Goal: Submit feedback/report problem

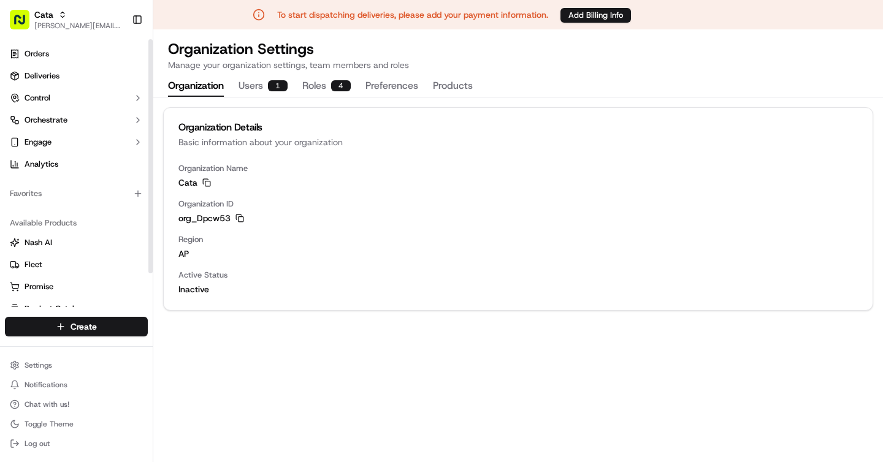
click at [58, 28] on span "[PERSON_NAME][EMAIL_ADDRESS][DOMAIN_NAME]" at bounding box center [78, 26] width 88 height 10
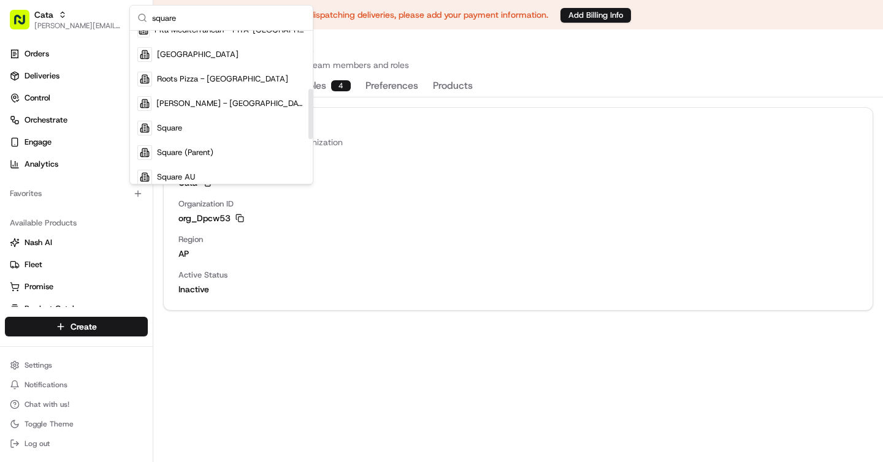
scroll to position [178, 0]
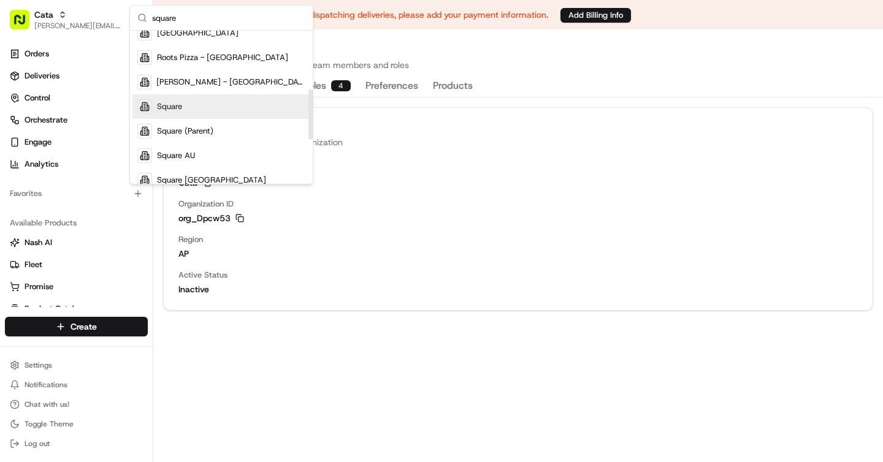
type input "square"
click at [191, 103] on div "Square" at bounding box center [221, 106] width 178 height 25
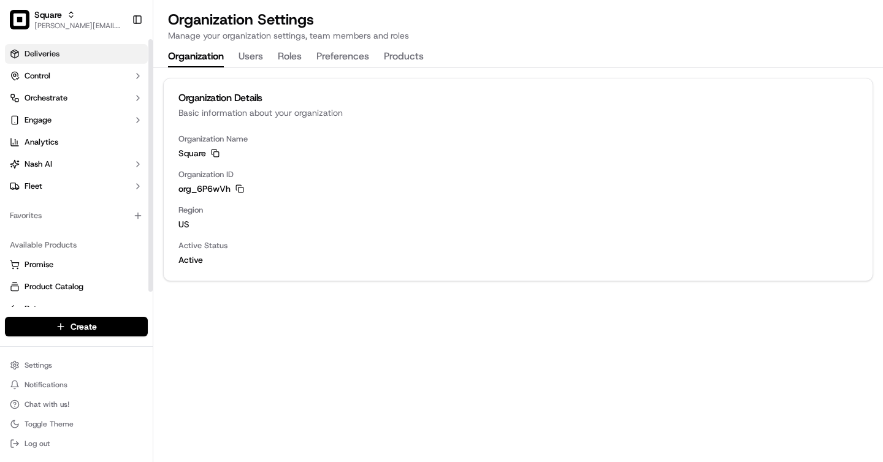
click at [56, 52] on span "Deliveries" at bounding box center [42, 53] width 35 height 11
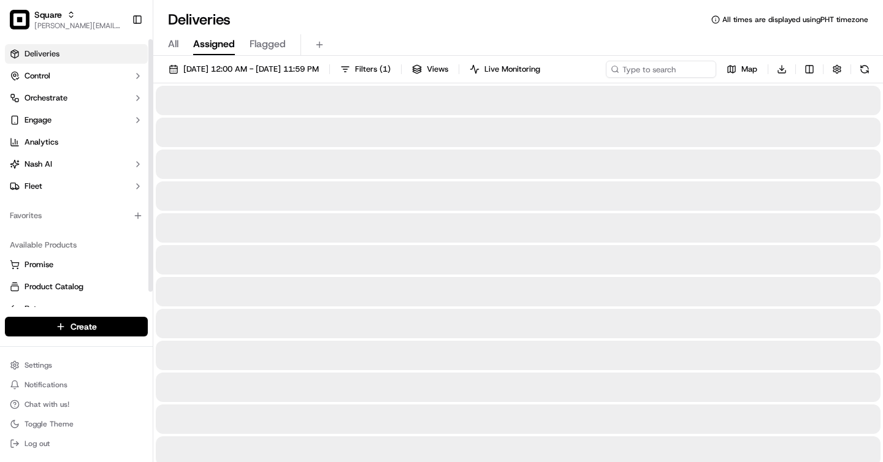
click at [168, 47] on span "All" at bounding box center [173, 44] width 10 height 15
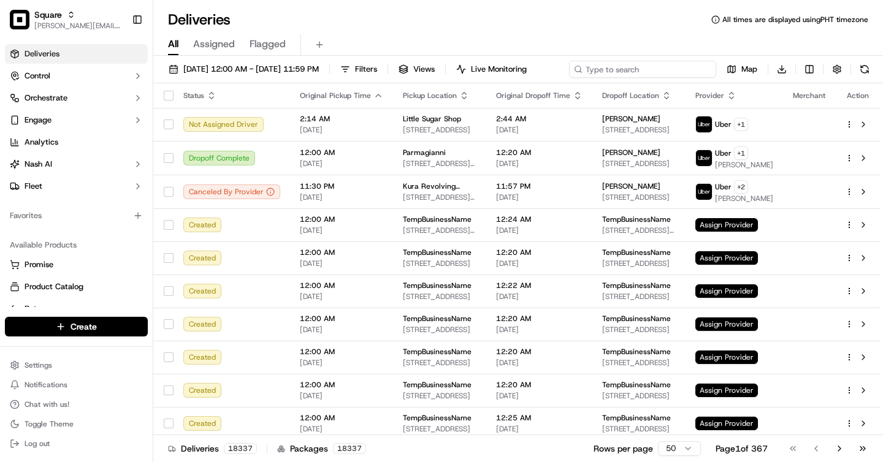
click at [652, 65] on input at bounding box center [642, 69] width 147 height 17
type input "1"
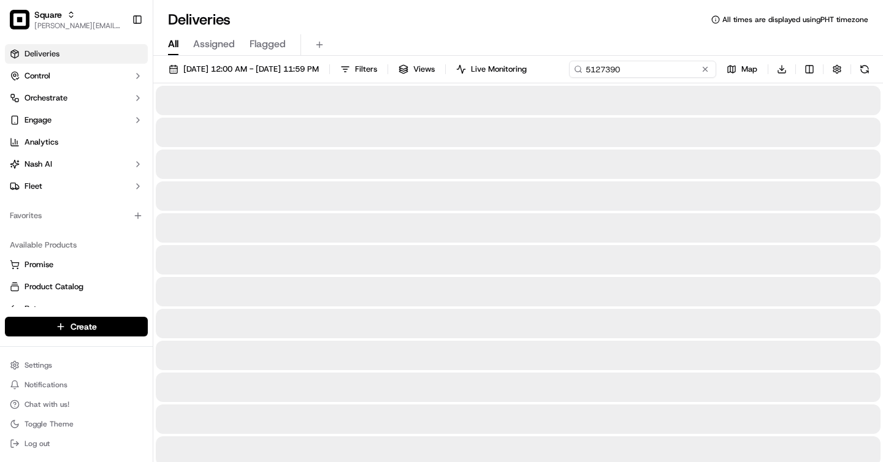
type input "5127390"
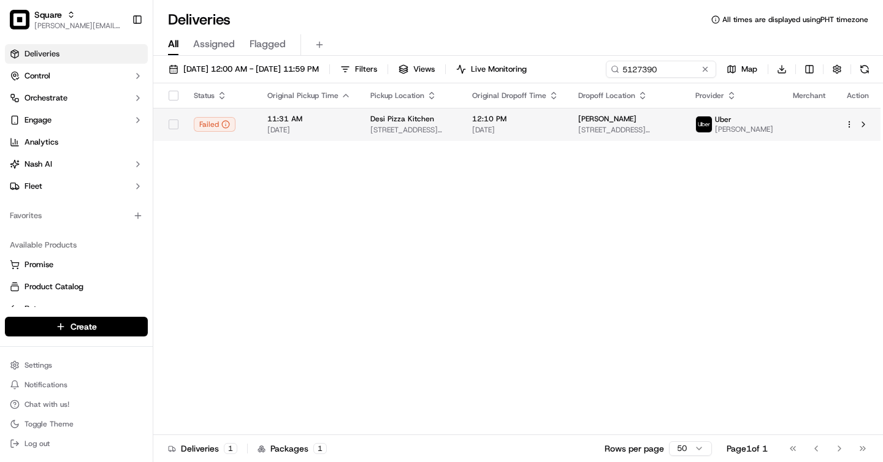
click at [333, 135] on div "11:31 AM 09/21/2025" at bounding box center [308, 124] width 83 height 21
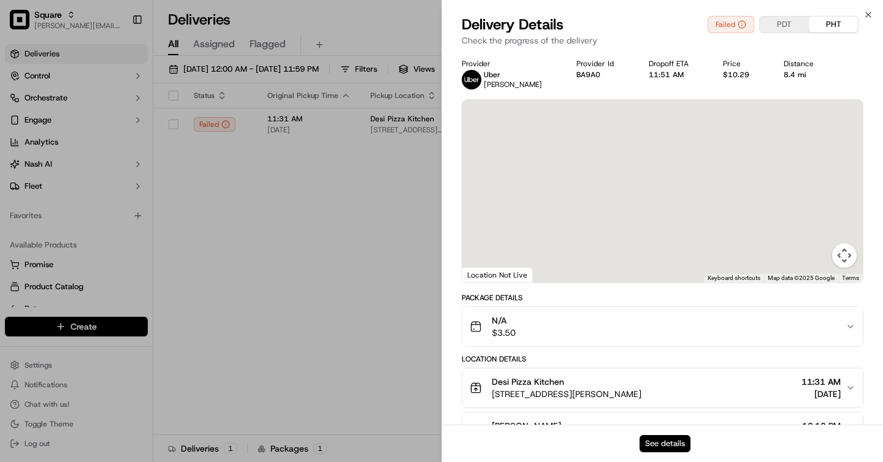
click at [656, 437] on button "See details" at bounding box center [665, 443] width 51 height 17
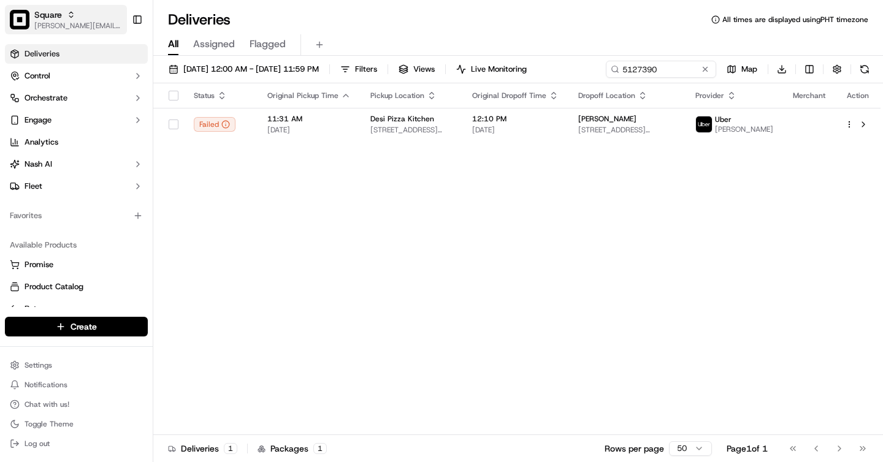
click at [66, 27] on span "[PERSON_NAME][EMAIL_ADDRESS][DOMAIN_NAME]" at bounding box center [78, 26] width 88 height 10
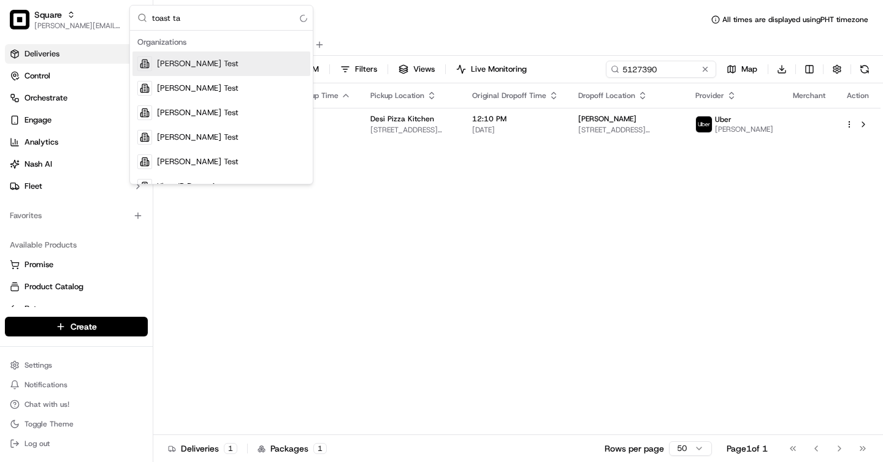
type input "toast tab"
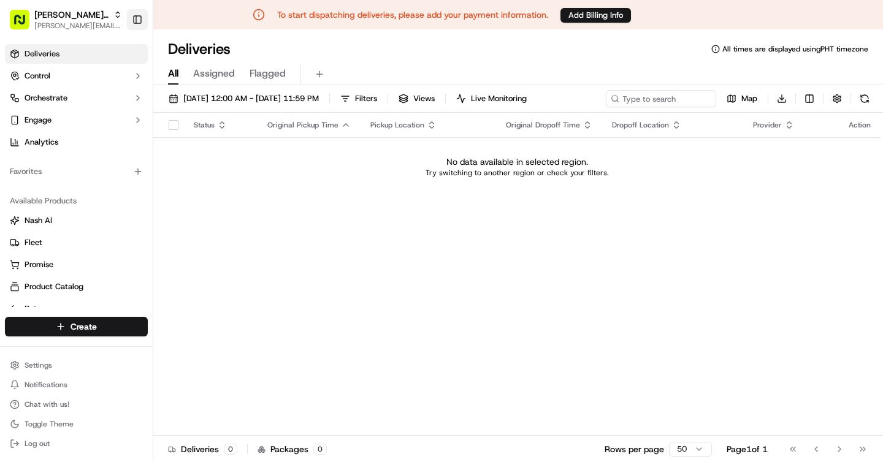
click at [129, 20] on button "Toggle Sidebar" at bounding box center [137, 19] width 21 height 21
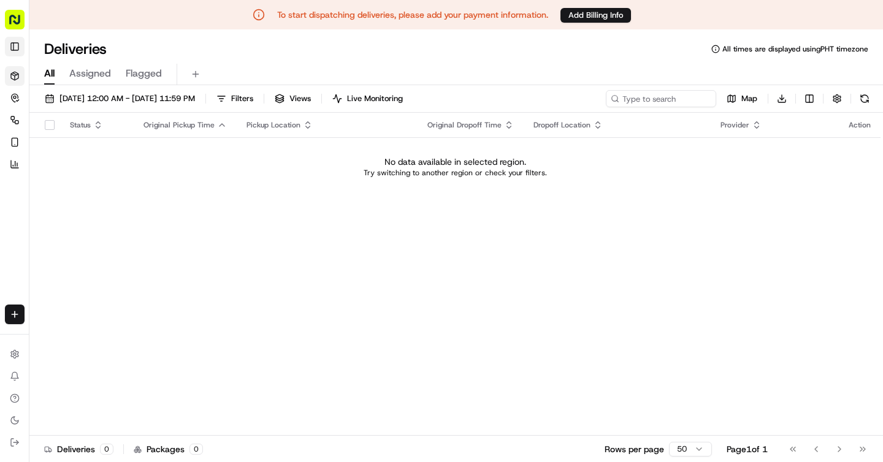
click at [13, 44] on button "Toggle Sidebar" at bounding box center [15, 47] width 20 height 20
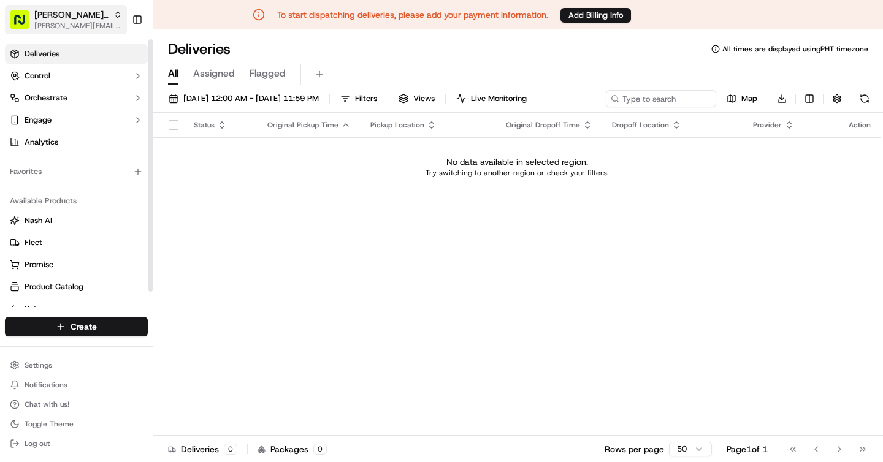
click at [64, 22] on span "[PERSON_NAME][EMAIL_ADDRESS][DOMAIN_NAME]" at bounding box center [78, 26] width 88 height 10
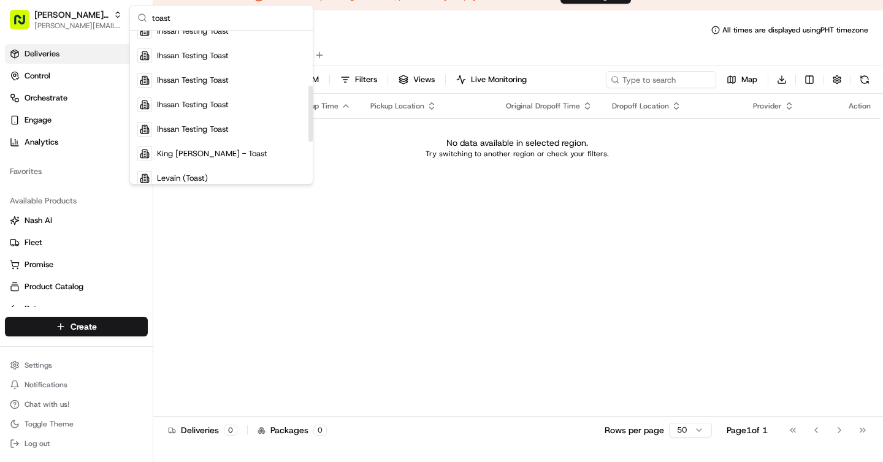
scroll to position [106, 0]
type input "toast"
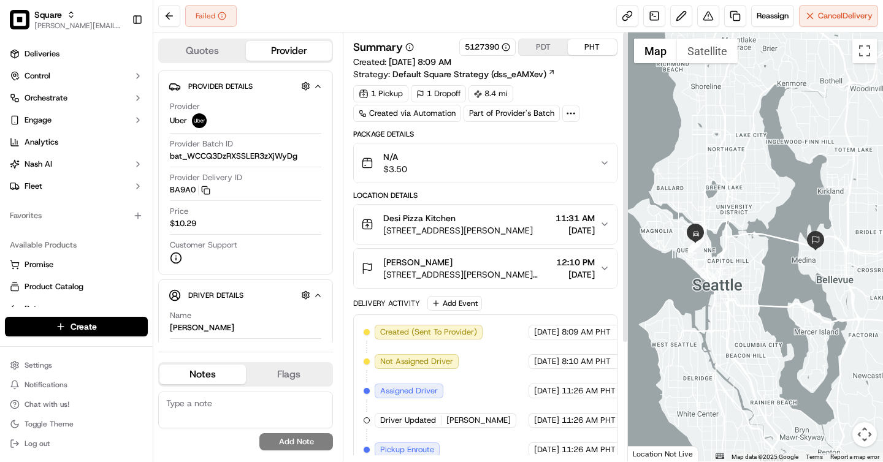
click at [544, 41] on button "PDT" at bounding box center [543, 47] width 49 height 16
click at [488, 166] on div "N/A $3.50" at bounding box center [480, 163] width 238 height 25
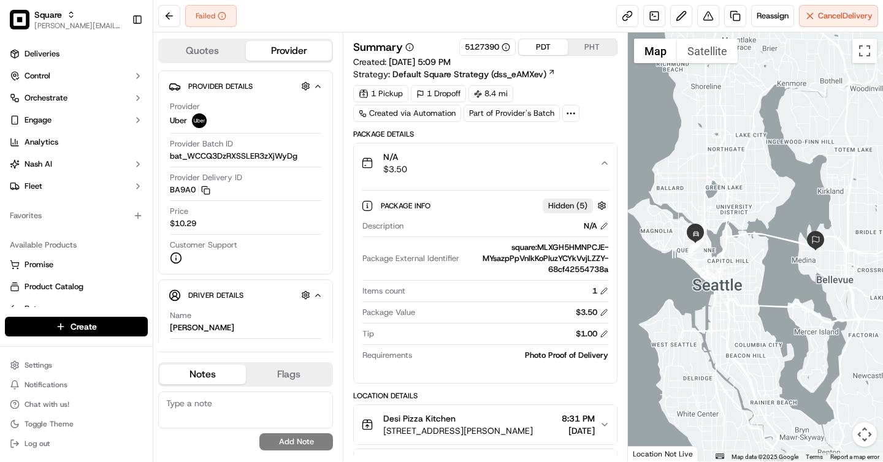
click at [597, 54] on button "PHT" at bounding box center [592, 47] width 49 height 16
click at [552, 53] on button "PDT" at bounding box center [543, 47] width 49 height 16
click at [589, 53] on button "PHT" at bounding box center [592, 47] width 49 height 16
click at [552, 50] on button "PDT" at bounding box center [543, 47] width 49 height 16
click at [596, 50] on button "PHT" at bounding box center [592, 47] width 49 height 16
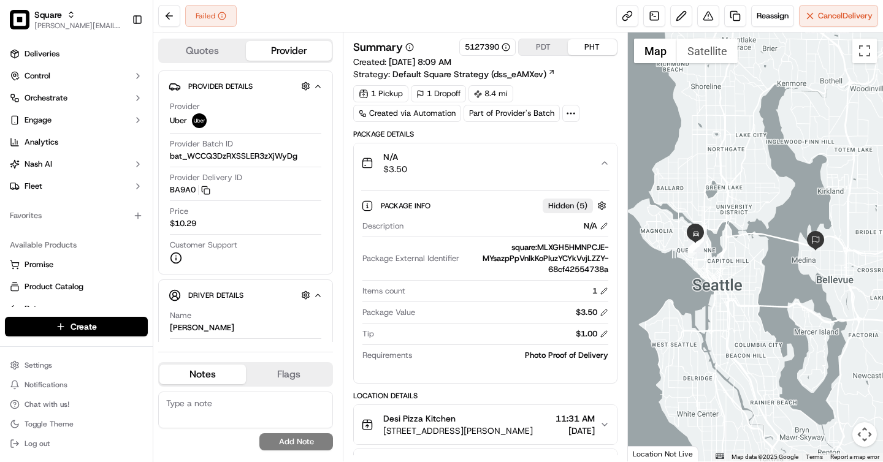
click at [547, 44] on button "PDT" at bounding box center [543, 47] width 49 height 16
click at [222, 50] on button "Quotes" at bounding box center [202, 51] width 86 height 20
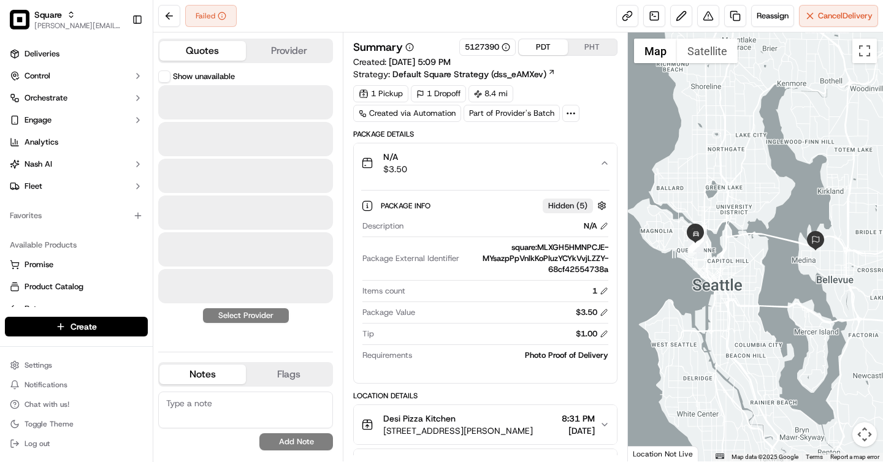
click at [277, 56] on button "Provider" at bounding box center [289, 51] width 86 height 20
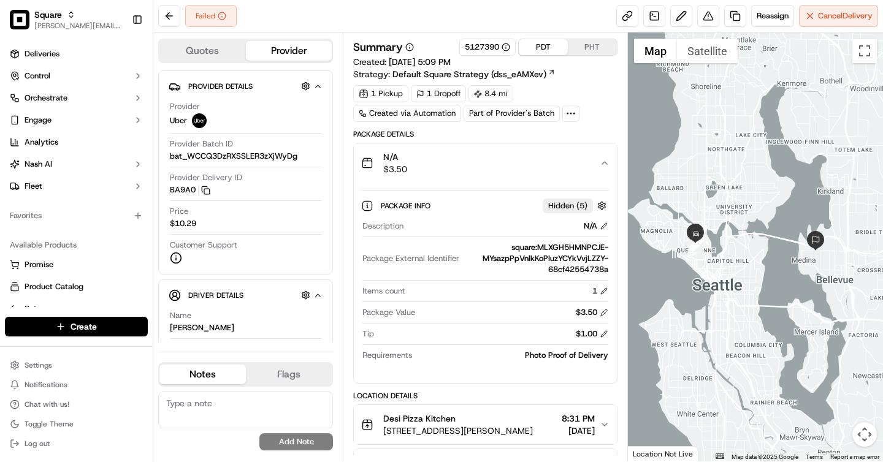
click at [592, 45] on button "PHT" at bounding box center [592, 47] width 49 height 16
click at [551, 47] on button "PDT" at bounding box center [543, 47] width 49 height 16
click at [606, 48] on button "PHT" at bounding box center [592, 47] width 49 height 16
click at [536, 44] on button "PDT" at bounding box center [543, 47] width 49 height 16
click at [576, 50] on button "PHT" at bounding box center [592, 47] width 49 height 16
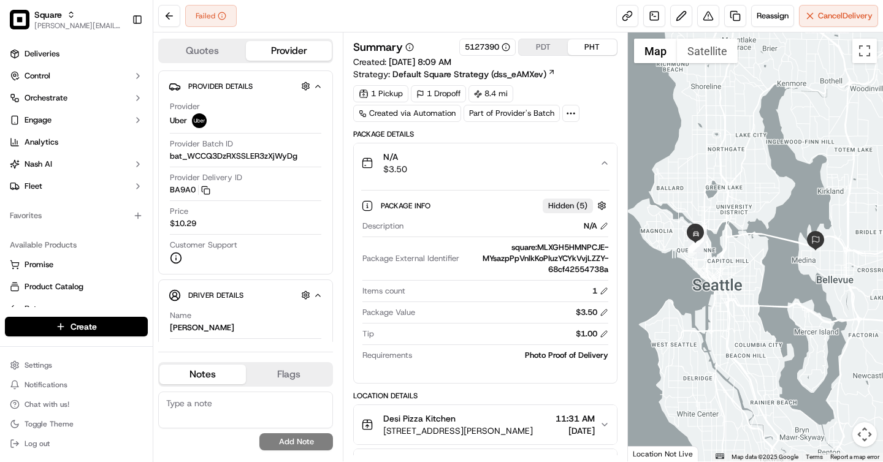
click at [543, 45] on button "PDT" at bounding box center [543, 47] width 49 height 16
click at [585, 50] on button "PHT" at bounding box center [592, 47] width 49 height 16
click at [540, 45] on button "PDT" at bounding box center [543, 47] width 49 height 16
click at [588, 55] on div "PDT PHT" at bounding box center [567, 47] width 99 height 17
click at [577, 46] on button "PHT" at bounding box center [592, 47] width 49 height 16
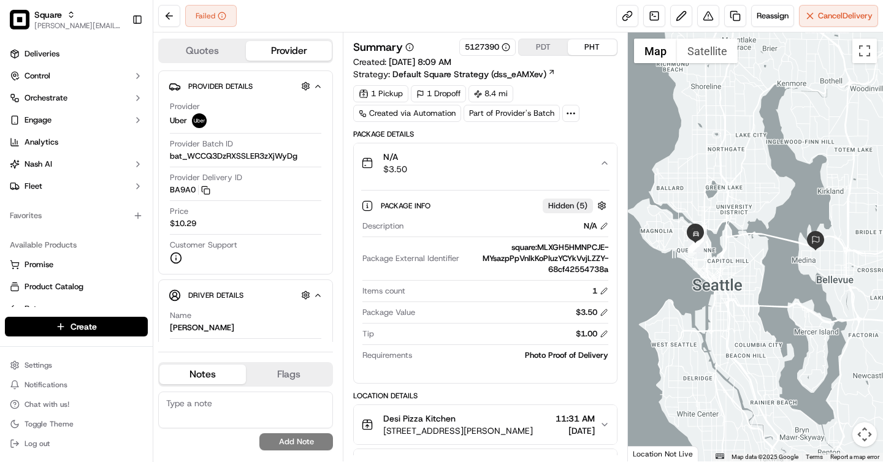
click at [545, 39] on button "PDT" at bounding box center [543, 47] width 49 height 16
click at [587, 48] on button "PHT" at bounding box center [592, 47] width 49 height 16
click at [548, 43] on button "PDT" at bounding box center [543, 47] width 49 height 16
click at [588, 45] on button "PHT" at bounding box center [592, 47] width 49 height 16
click at [531, 42] on button "PDT" at bounding box center [543, 47] width 49 height 16
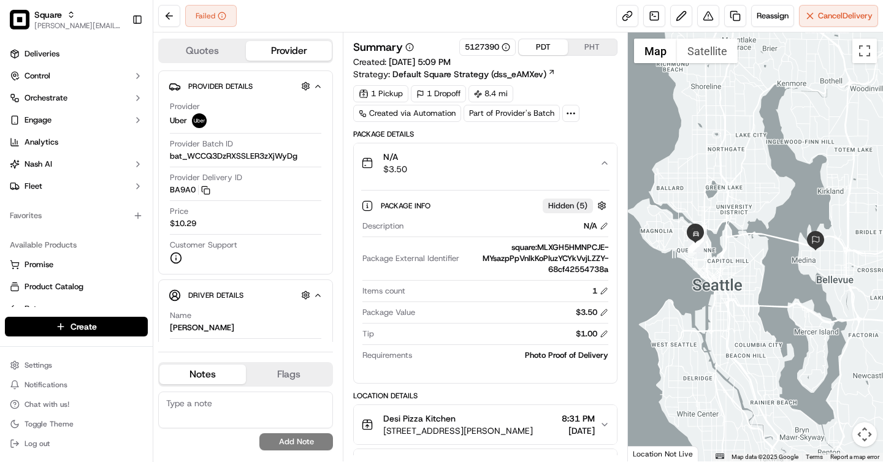
click at [579, 49] on button "PHT" at bounding box center [592, 47] width 49 height 16
click at [550, 40] on button "PDT" at bounding box center [543, 47] width 49 height 16
click at [711, 25] on button at bounding box center [708, 16] width 22 height 22
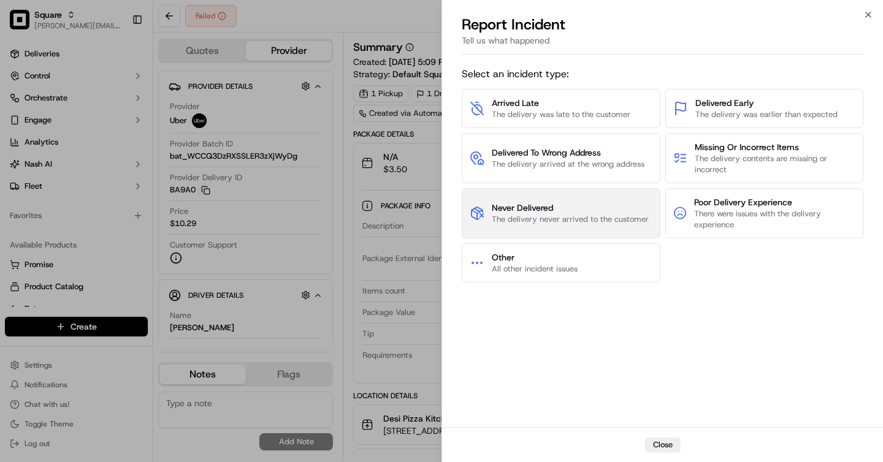
click at [527, 204] on span "Never Delivered" at bounding box center [570, 208] width 157 height 12
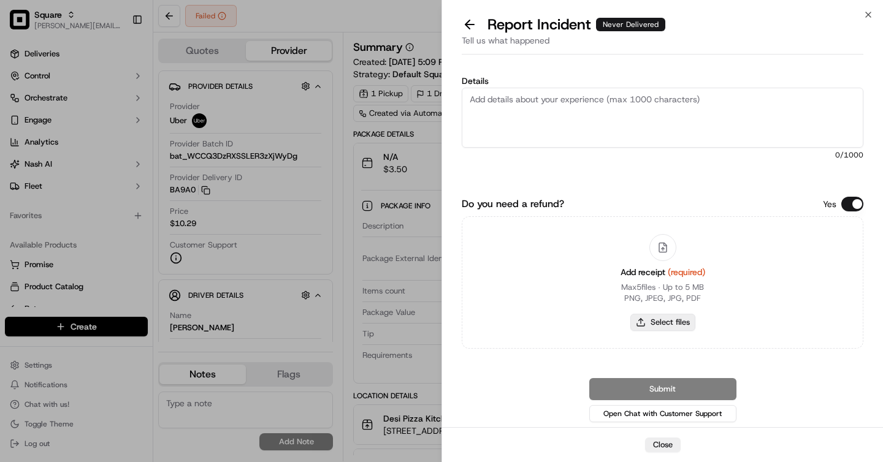
click at [650, 318] on button "Select files" at bounding box center [662, 322] width 65 height 17
type input "C:\fakepath\Screenshot 2025-09-21 at 1.52.14 PM.png"
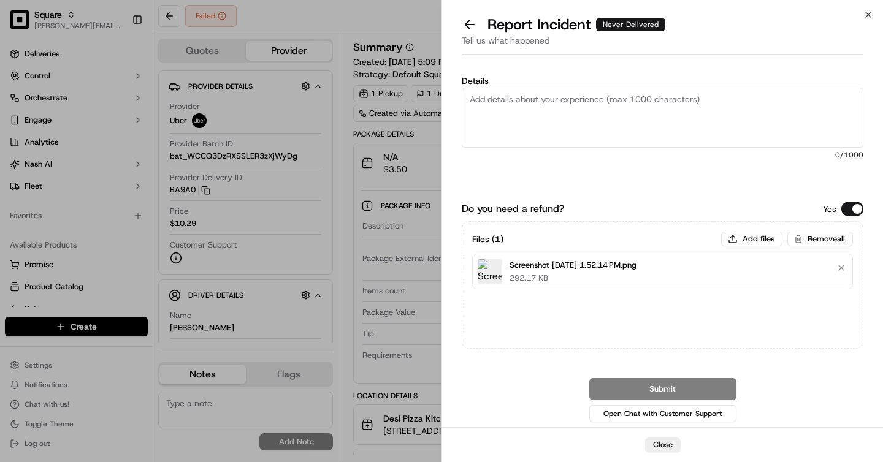
click at [556, 117] on textarea "Details" at bounding box center [663, 118] width 402 height 60
paste textarea "Please process a refund for the delivery fee, tip, and package value. The drive…"
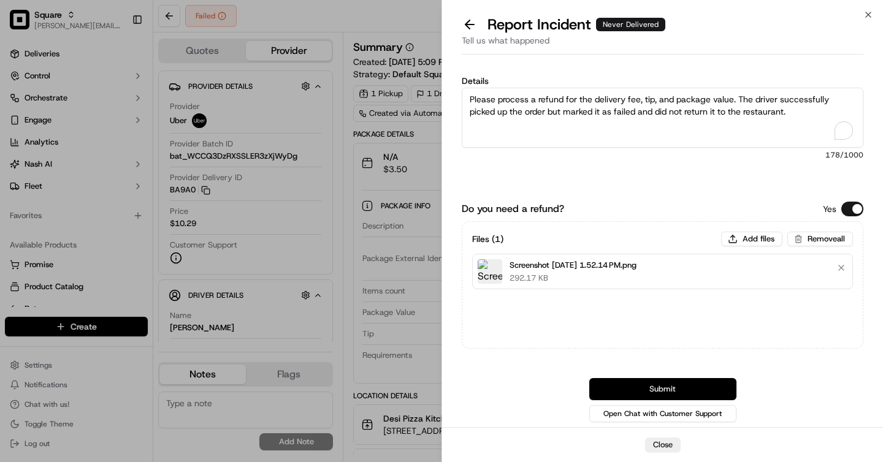
type textarea "Please process a refund for the delivery fee, tip, and package value. The drive…"
click at [687, 385] on button "Submit" at bounding box center [662, 389] width 147 height 22
